Goal: Task Accomplishment & Management: Manage account settings

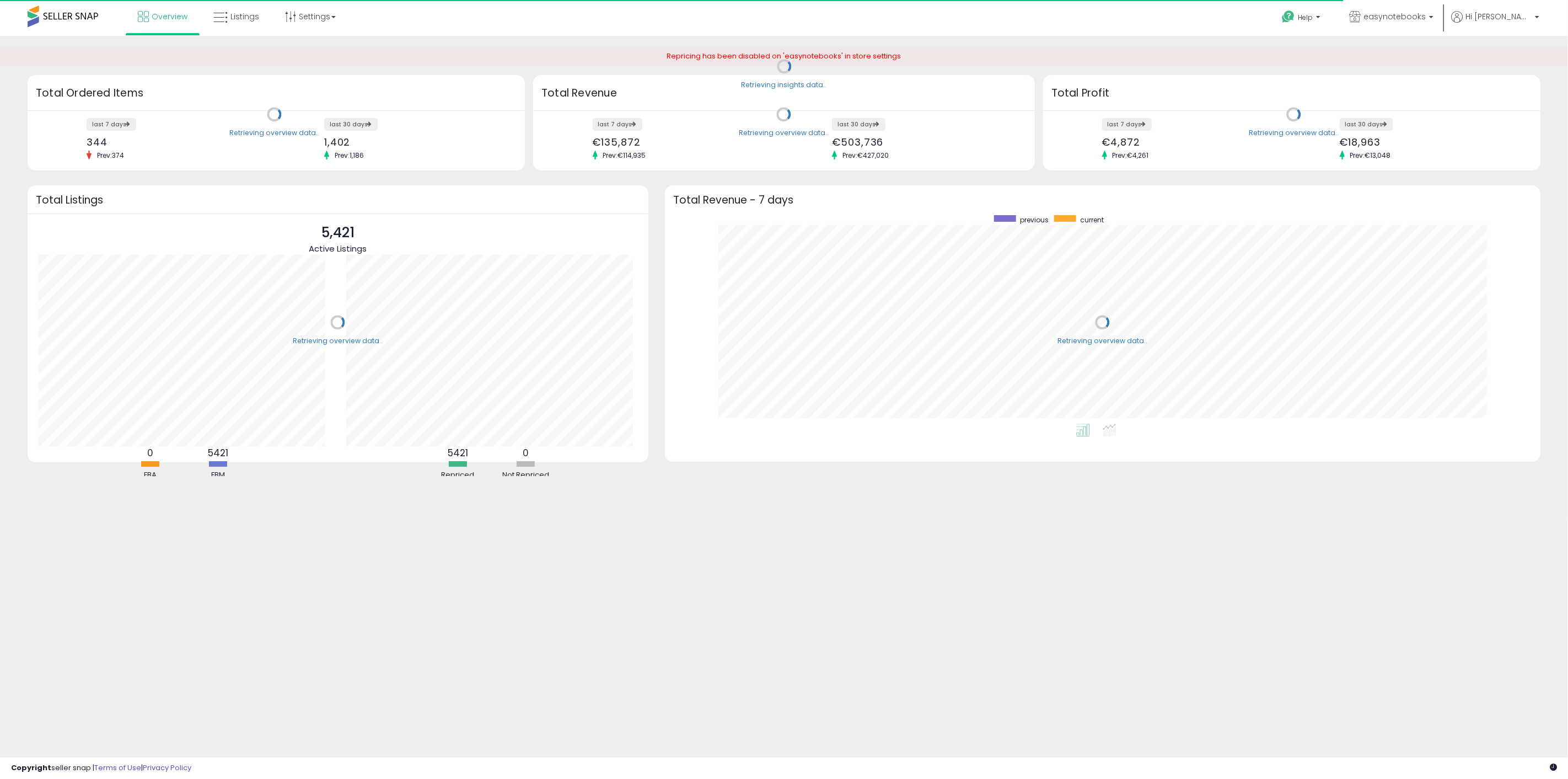
scroll to position [209, 853]
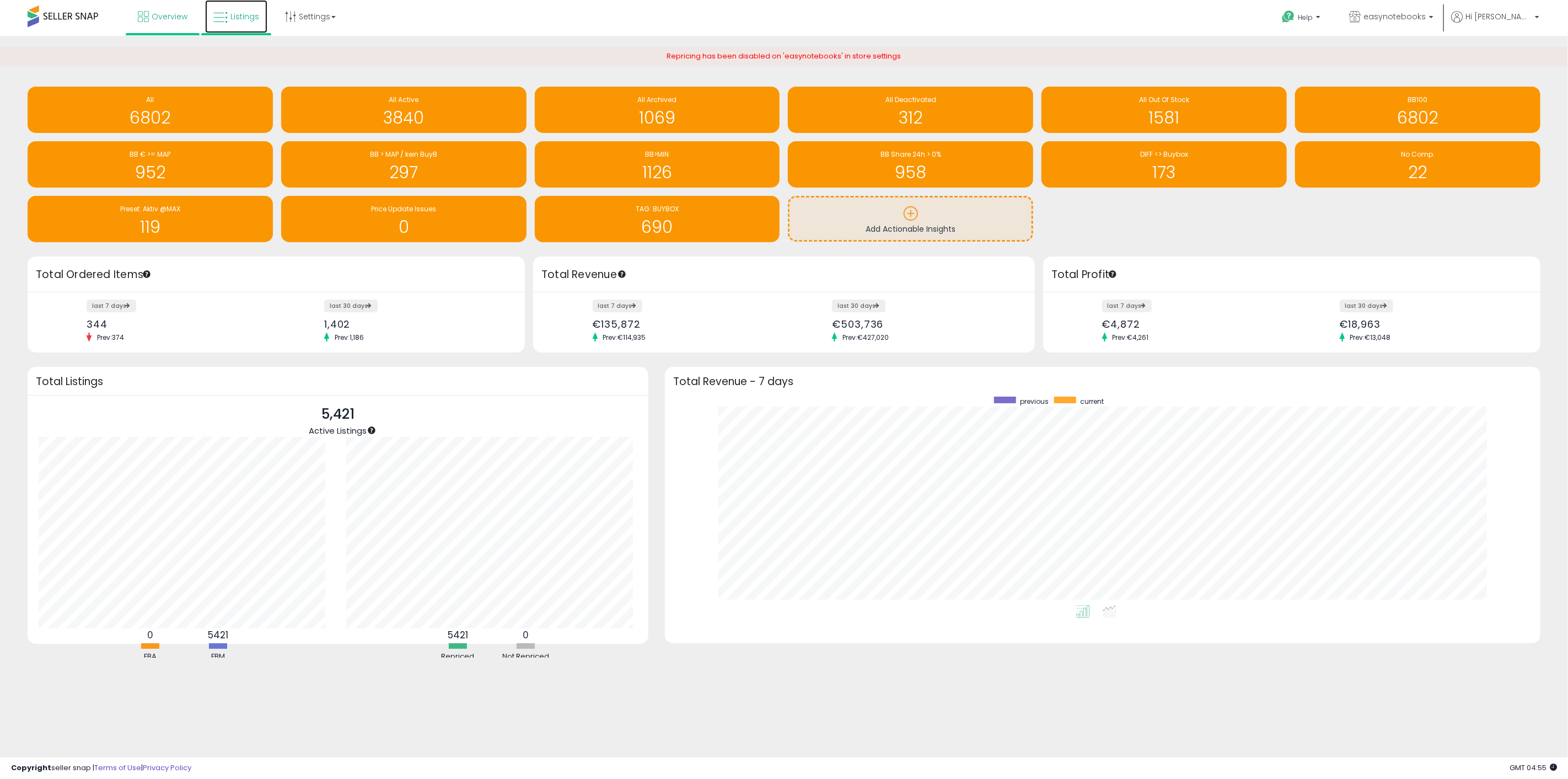
click at [243, 17] on span "Listings" at bounding box center [244, 16] width 29 height 11
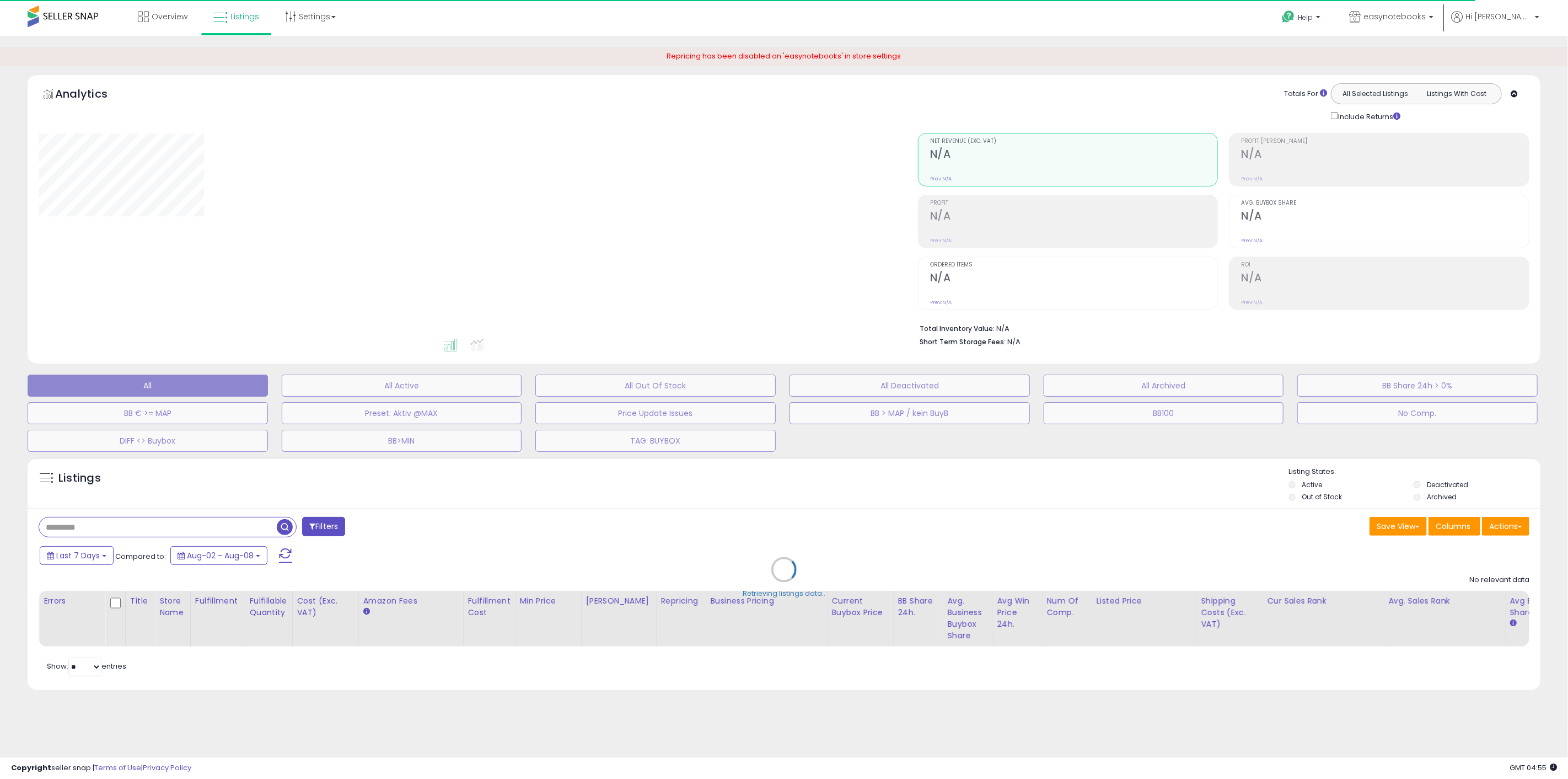
select select "**"
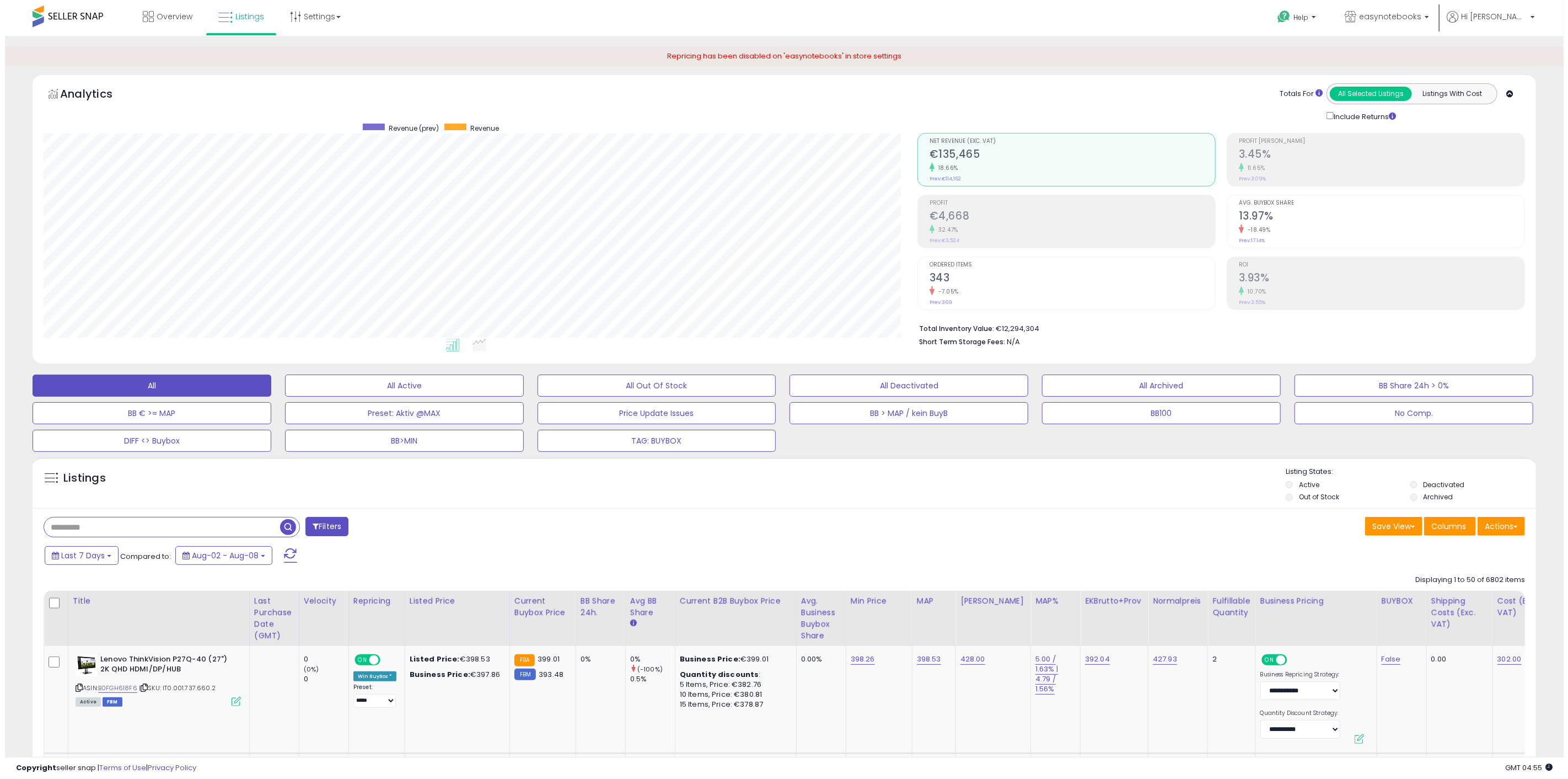
scroll to position [227, 874]
click at [1370, 202] on span "Avg. Buybox Share" at bounding box center [1377, 203] width 286 height 6
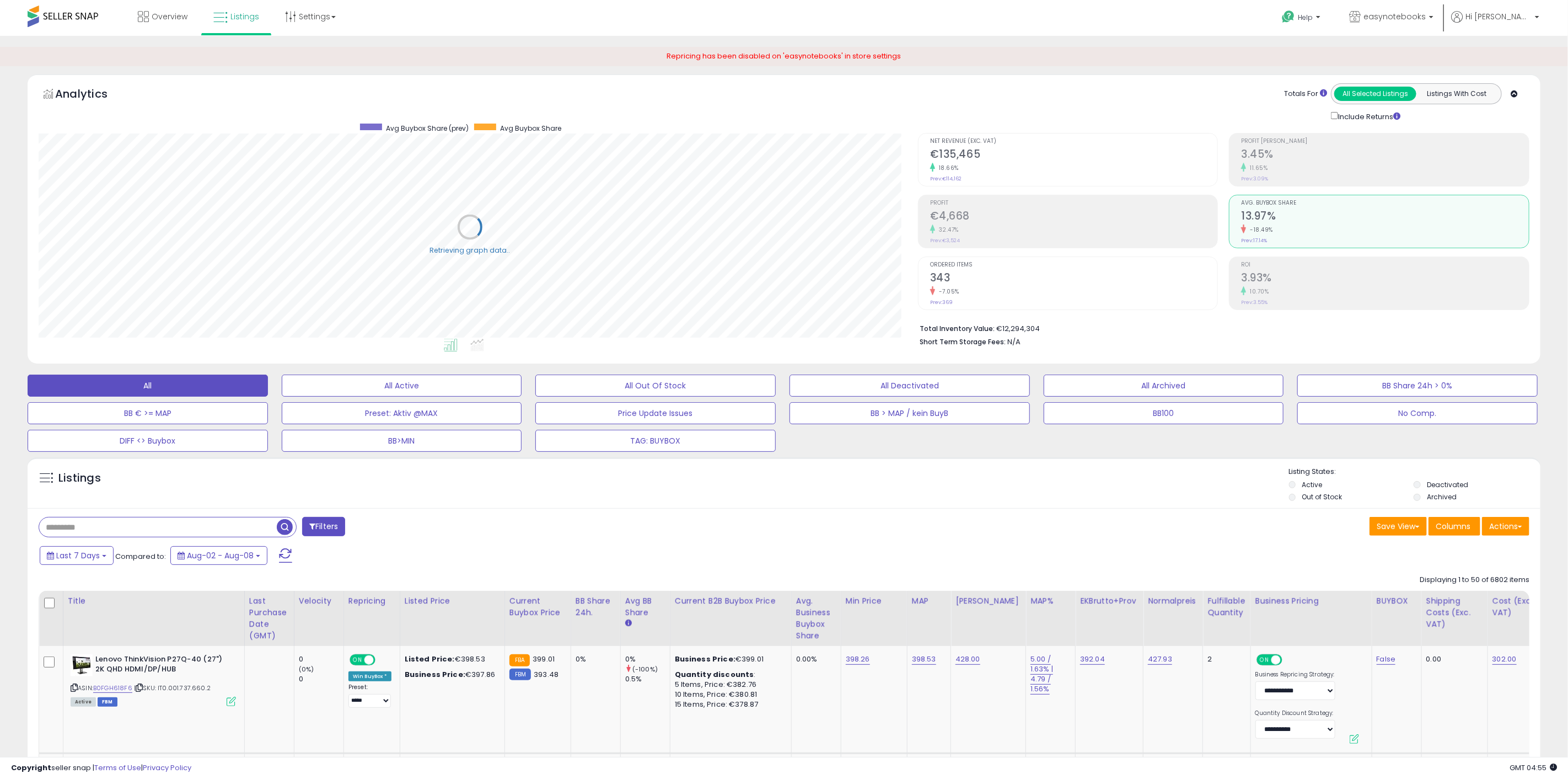
scroll to position [551383, 550443]
drag, startPoint x: 403, startPoint y: 380, endPoint x: 530, endPoint y: 372, distance: 127.3
click at [404, 380] on button "All Active" at bounding box center [399, 385] width 239 height 22
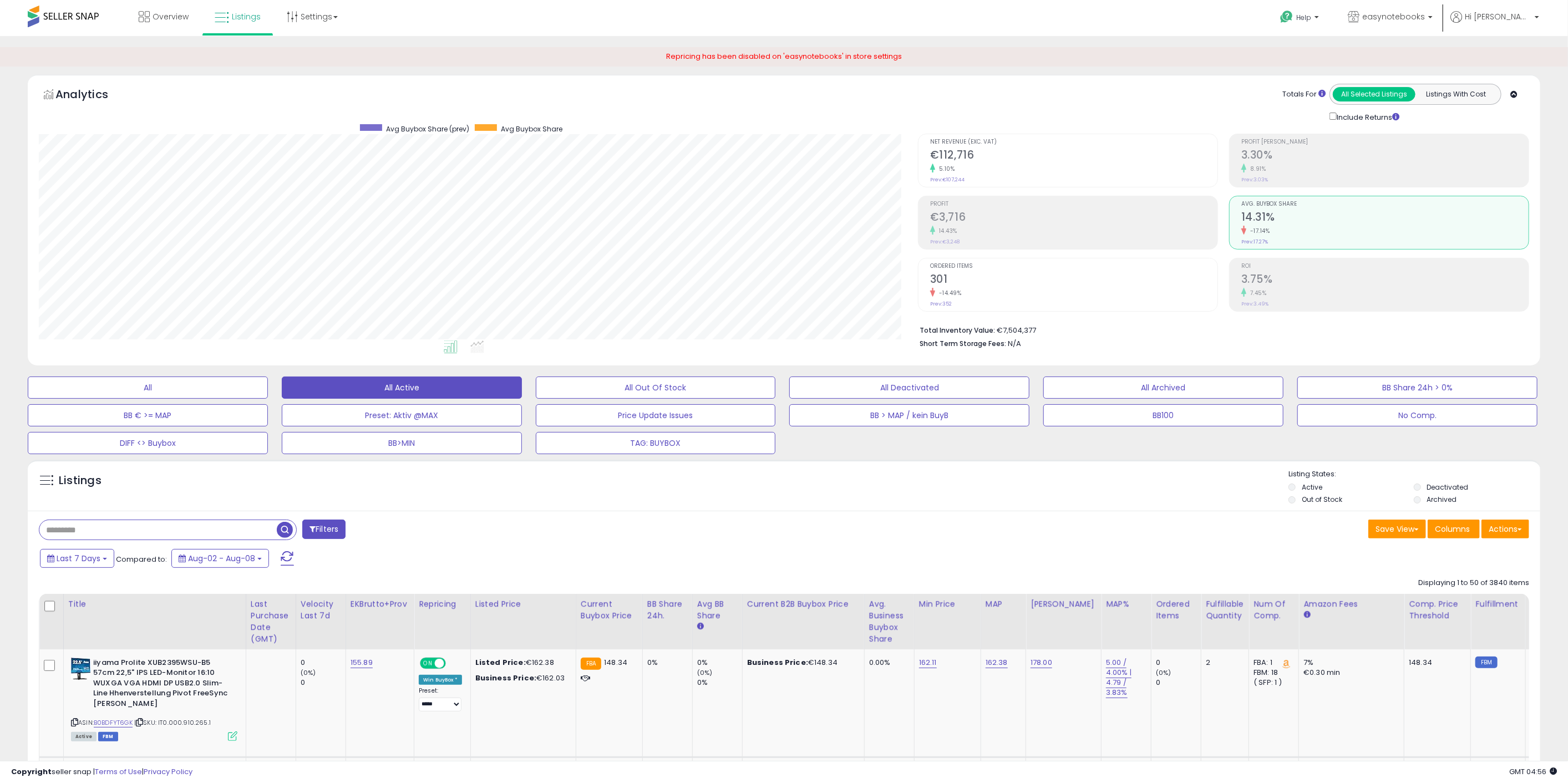
scroll to position [228, 879]
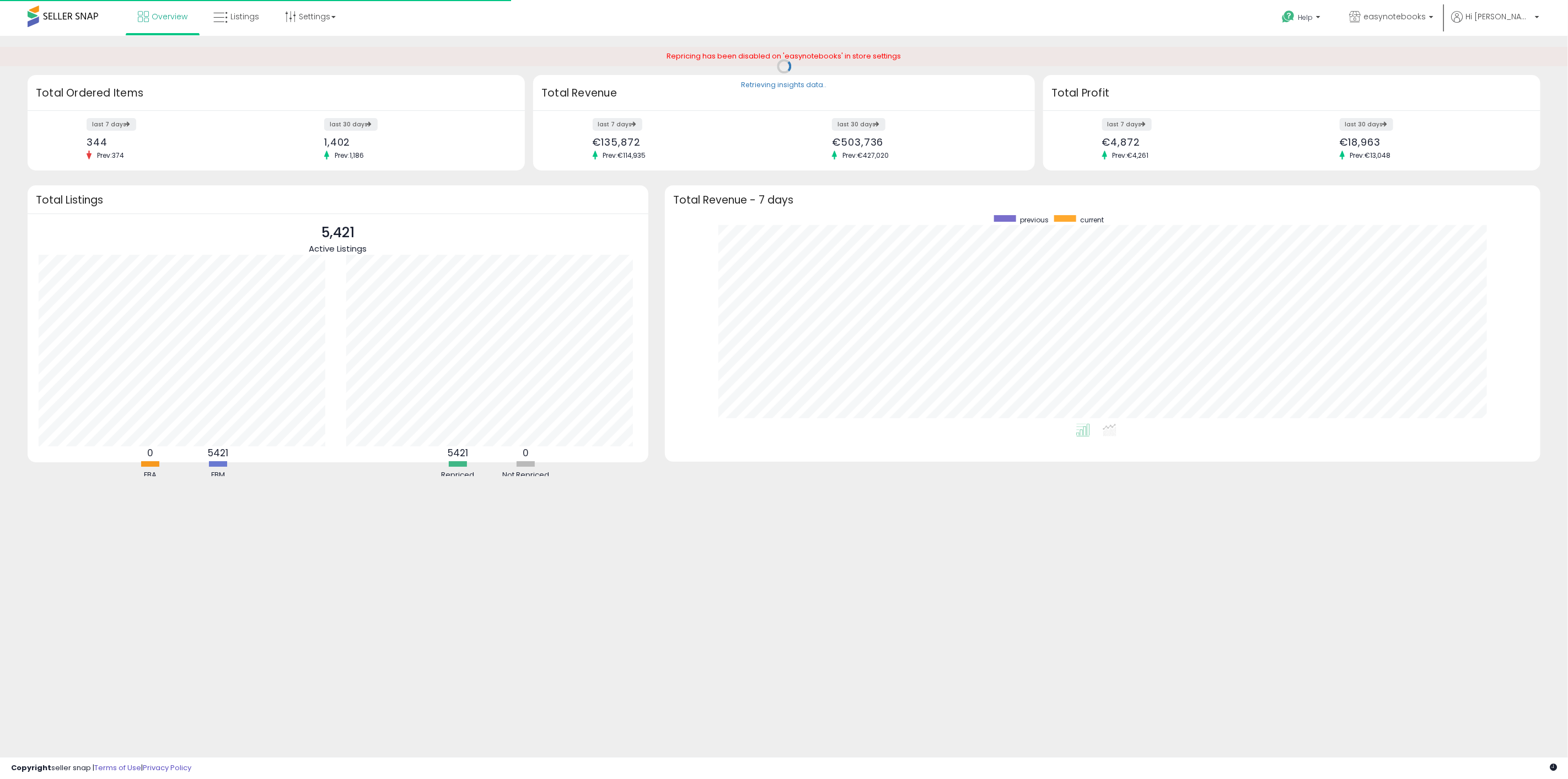
scroll to position [209, 853]
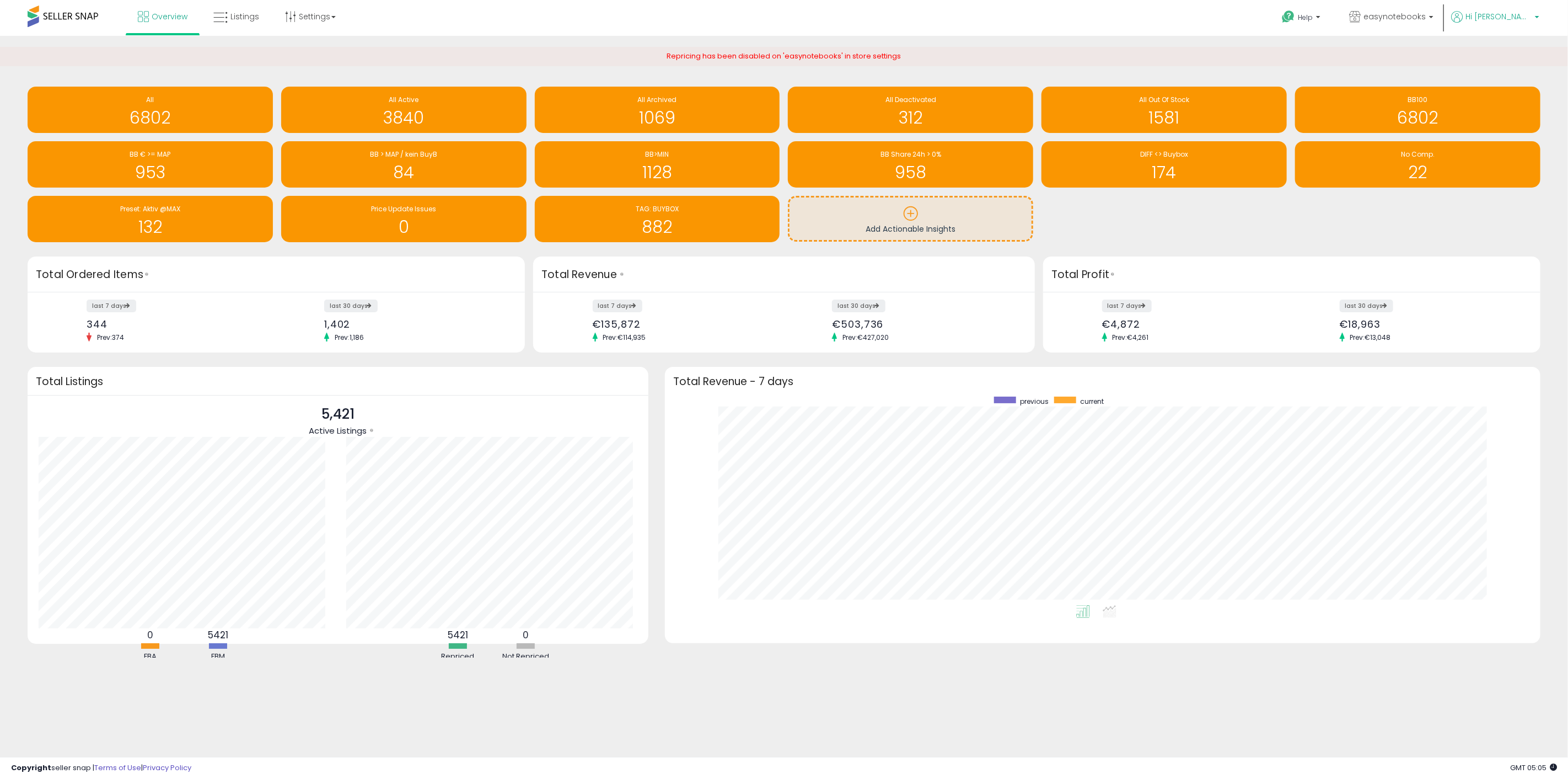
click at [1504, 18] on span "Hi [PERSON_NAME]" at bounding box center [1498, 16] width 66 height 11
click at [1510, 57] on link "Account" at bounding box center [1514, 59] width 29 height 11
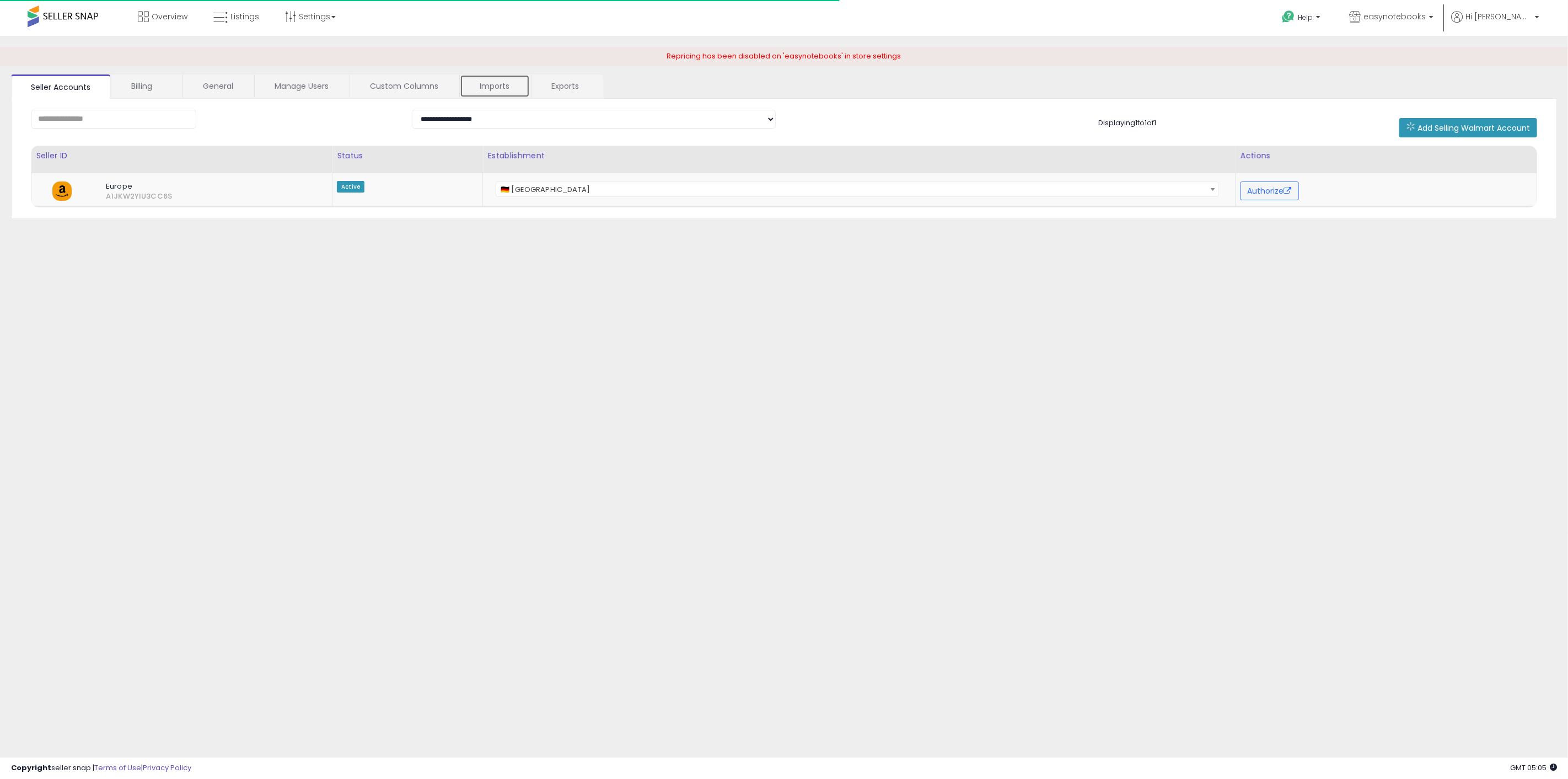
click at [505, 90] on link "Imports" at bounding box center [495, 86] width 70 height 23
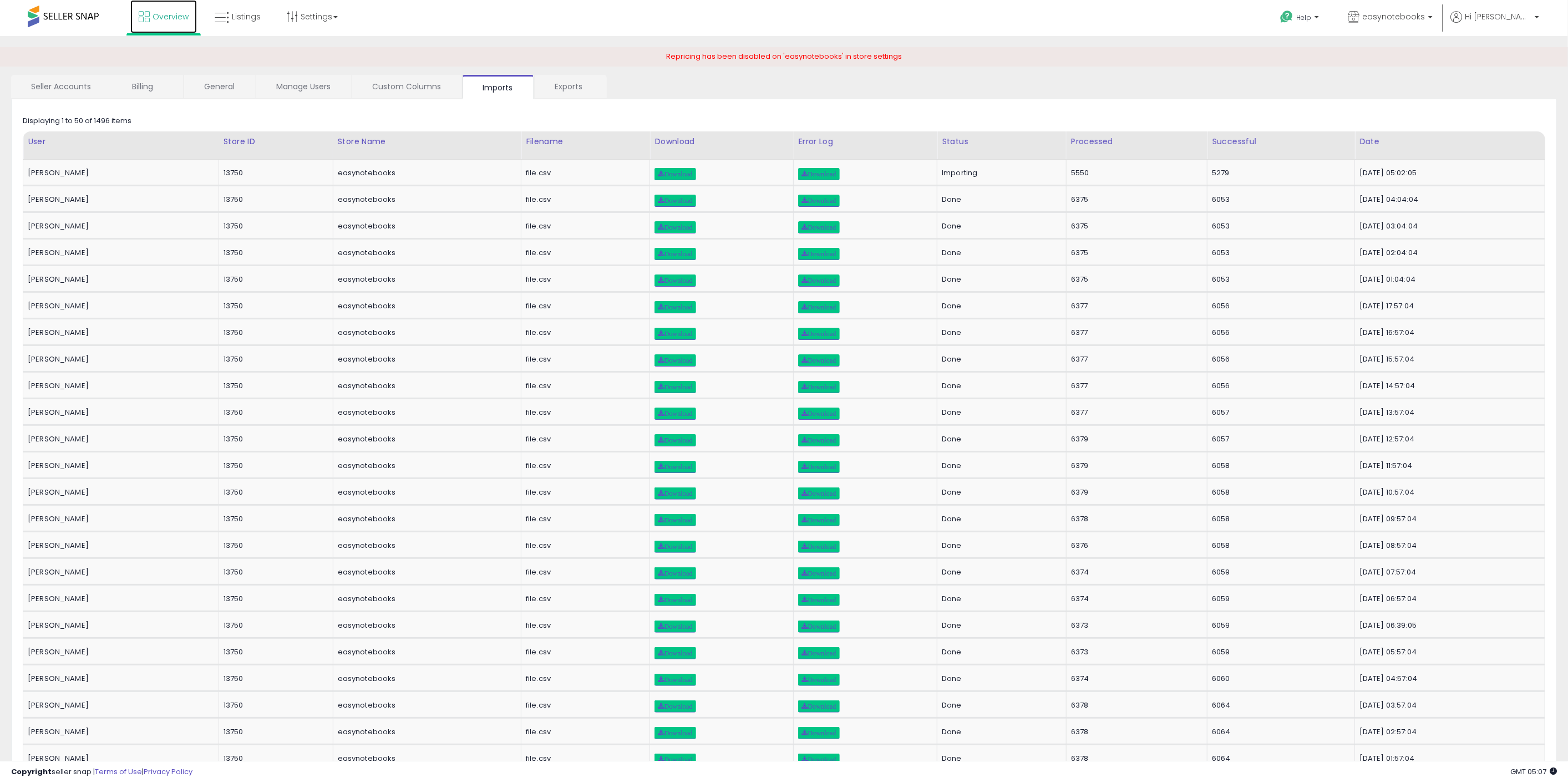
click at [173, 15] on span "Overview" at bounding box center [171, 16] width 36 height 11
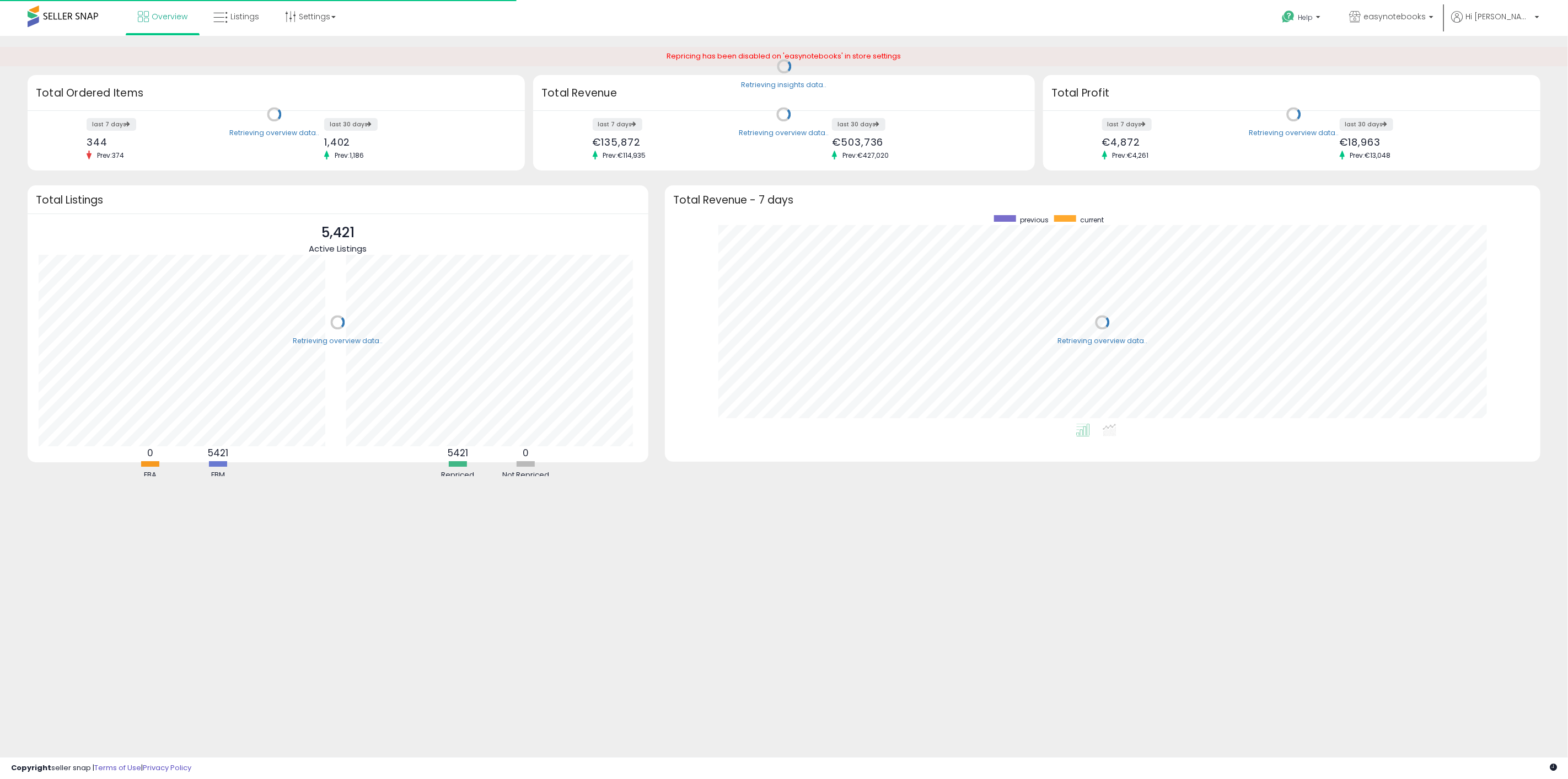
scroll to position [209, 853]
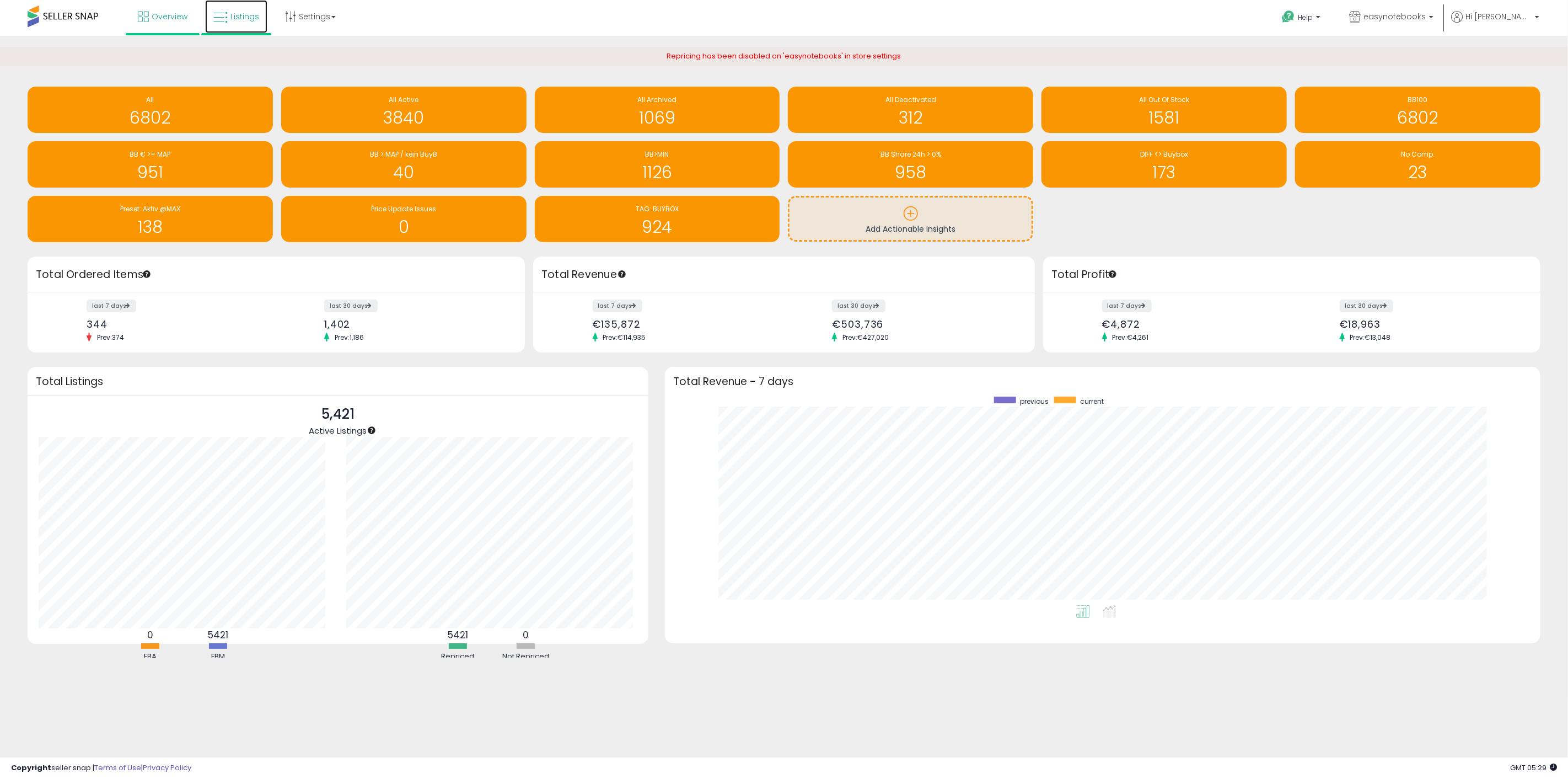
click at [235, 14] on span "Listings" at bounding box center [244, 16] width 29 height 11
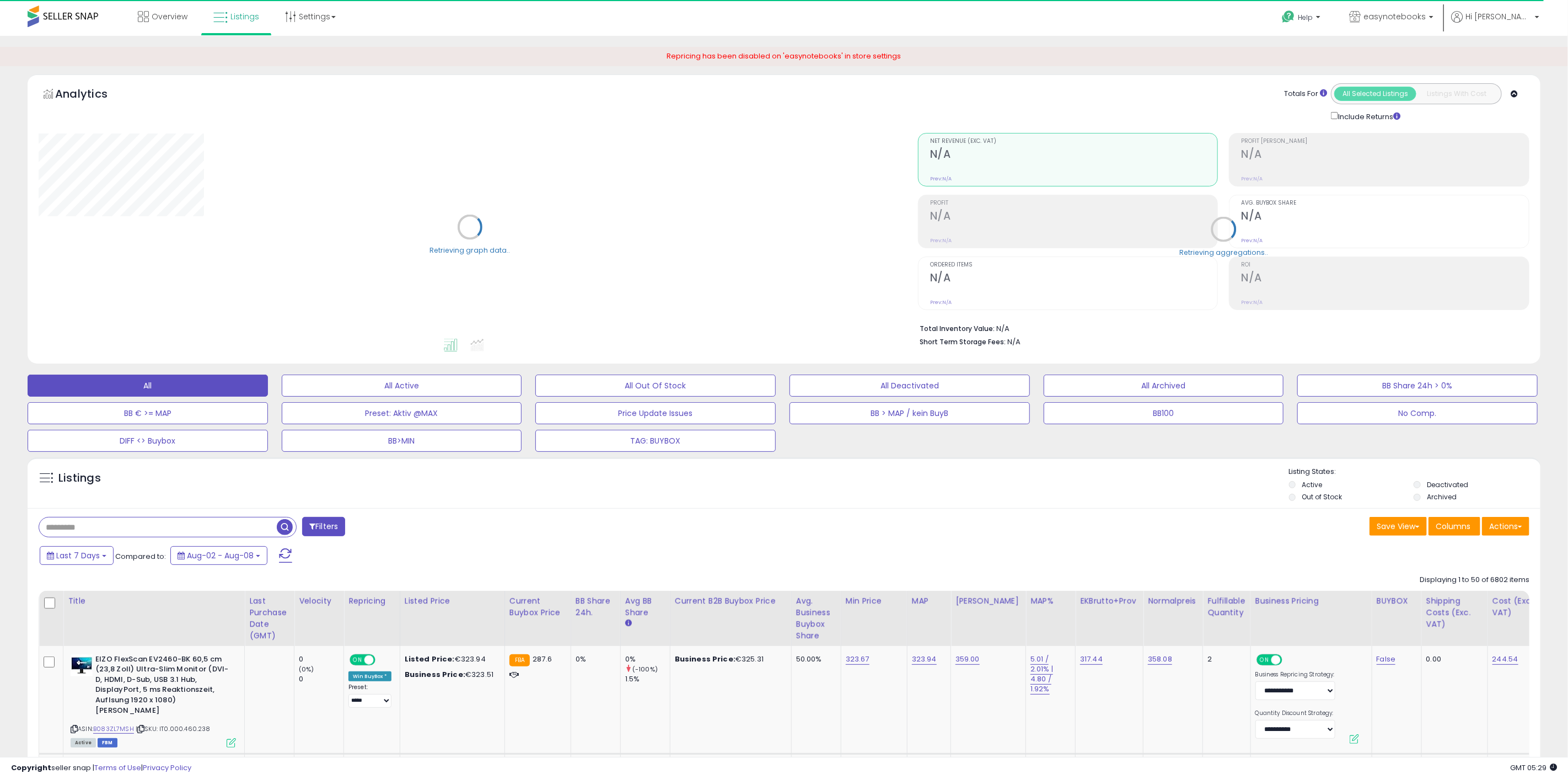
select select "**"
click at [401, 387] on button "All Active" at bounding box center [399, 385] width 239 height 22
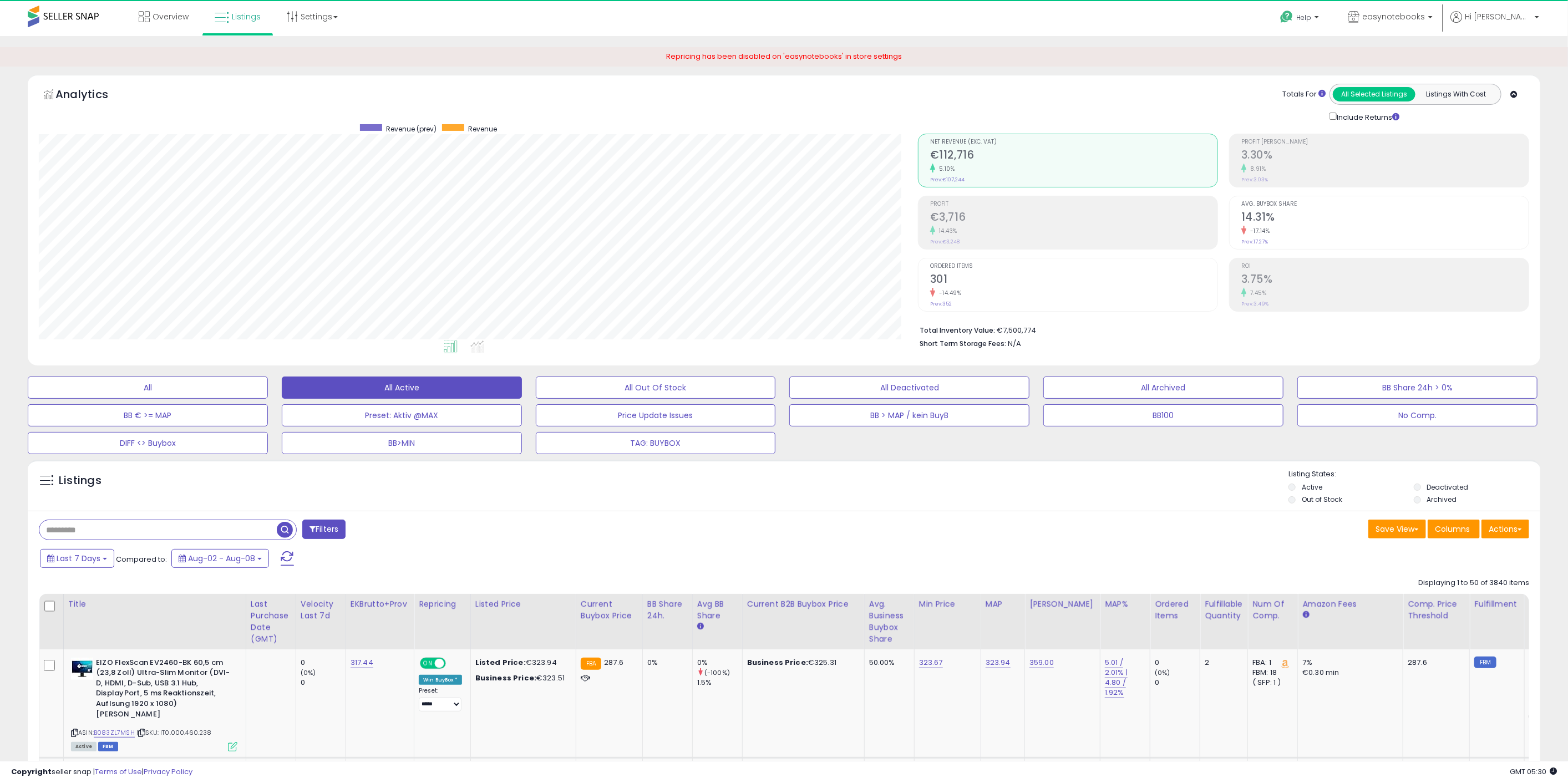
scroll to position [228, 879]
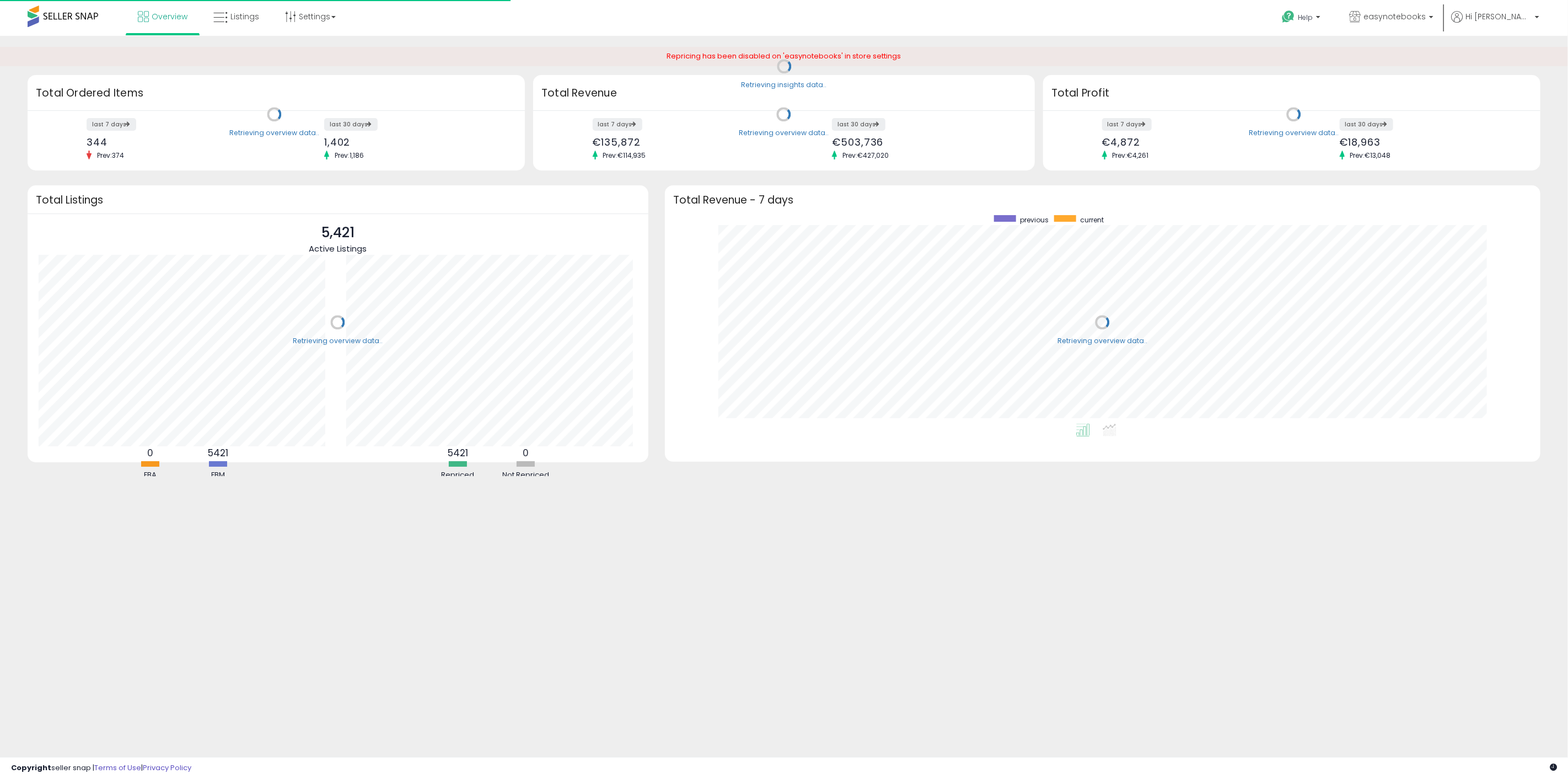
scroll to position [209, 853]
